Goal: Transaction & Acquisition: Purchase product/service

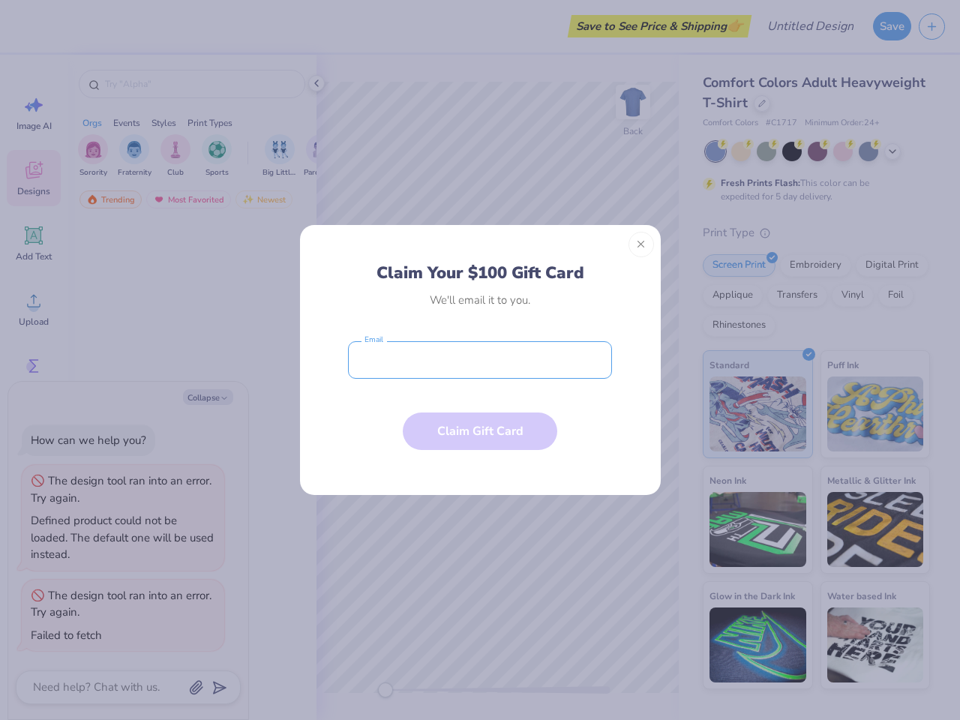
type textarea "x"
click at [480, 360] on input "email" at bounding box center [480, 360] width 264 height 38
click at [642, 245] on button "Close" at bounding box center [642, 245] width 26 height 26
